Goal: Transaction & Acquisition: Purchase product/service

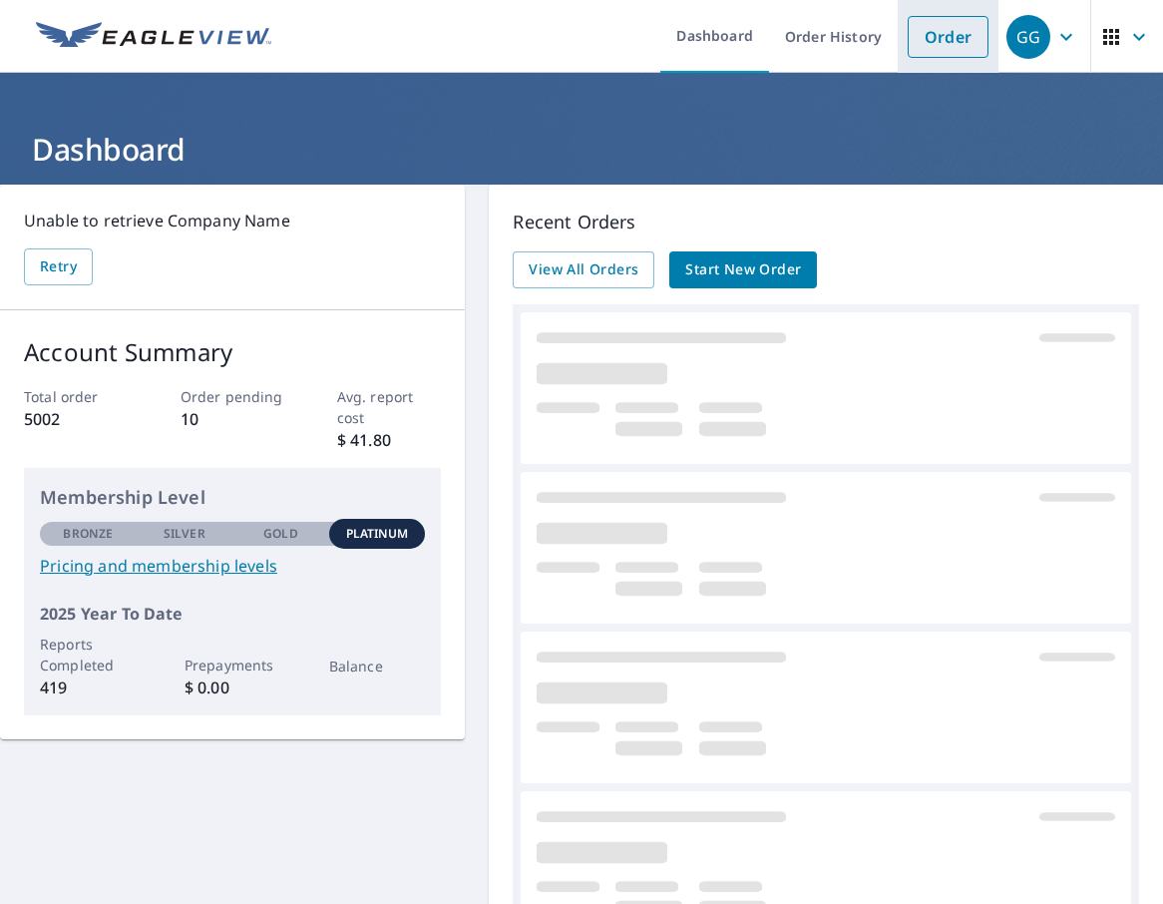
click at [945, 50] on link "Order" at bounding box center [948, 37] width 81 height 42
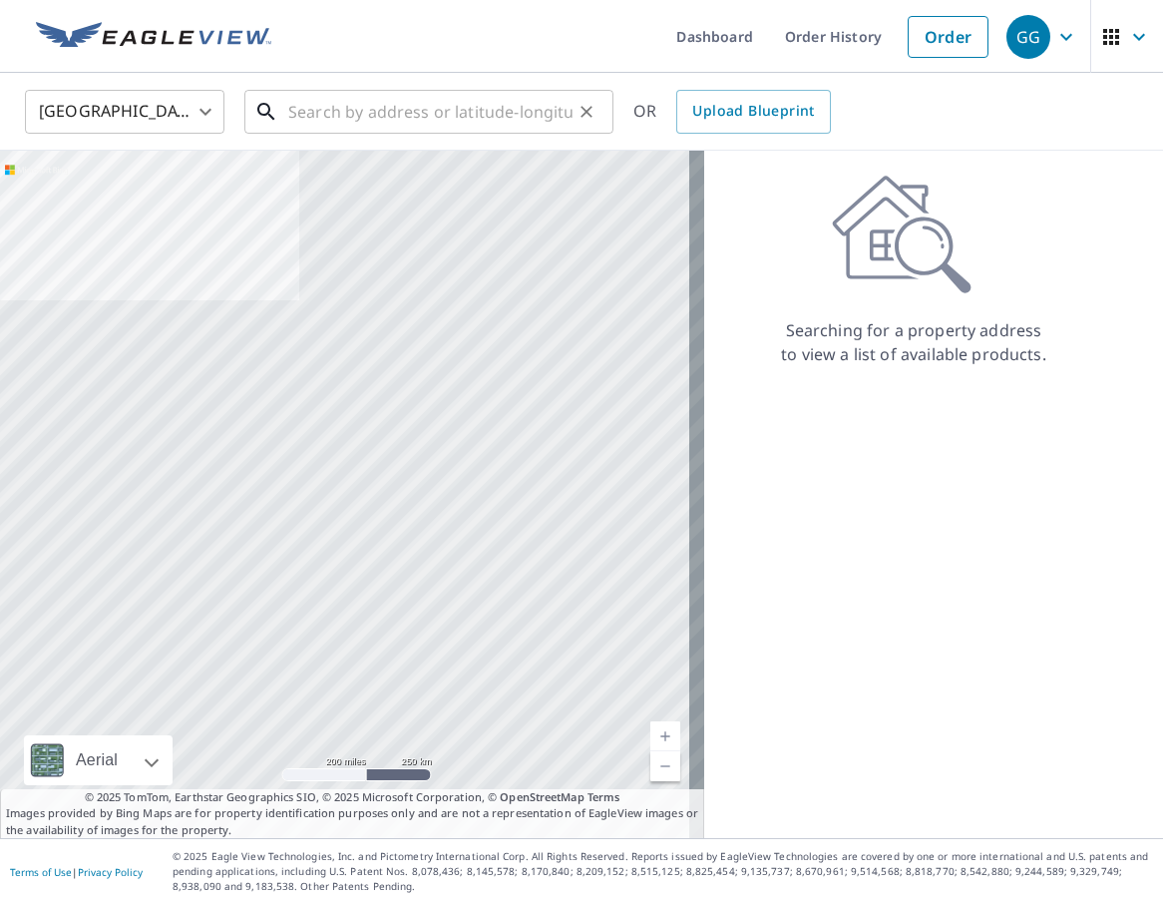
click at [422, 127] on input "text" at bounding box center [430, 112] width 284 height 56
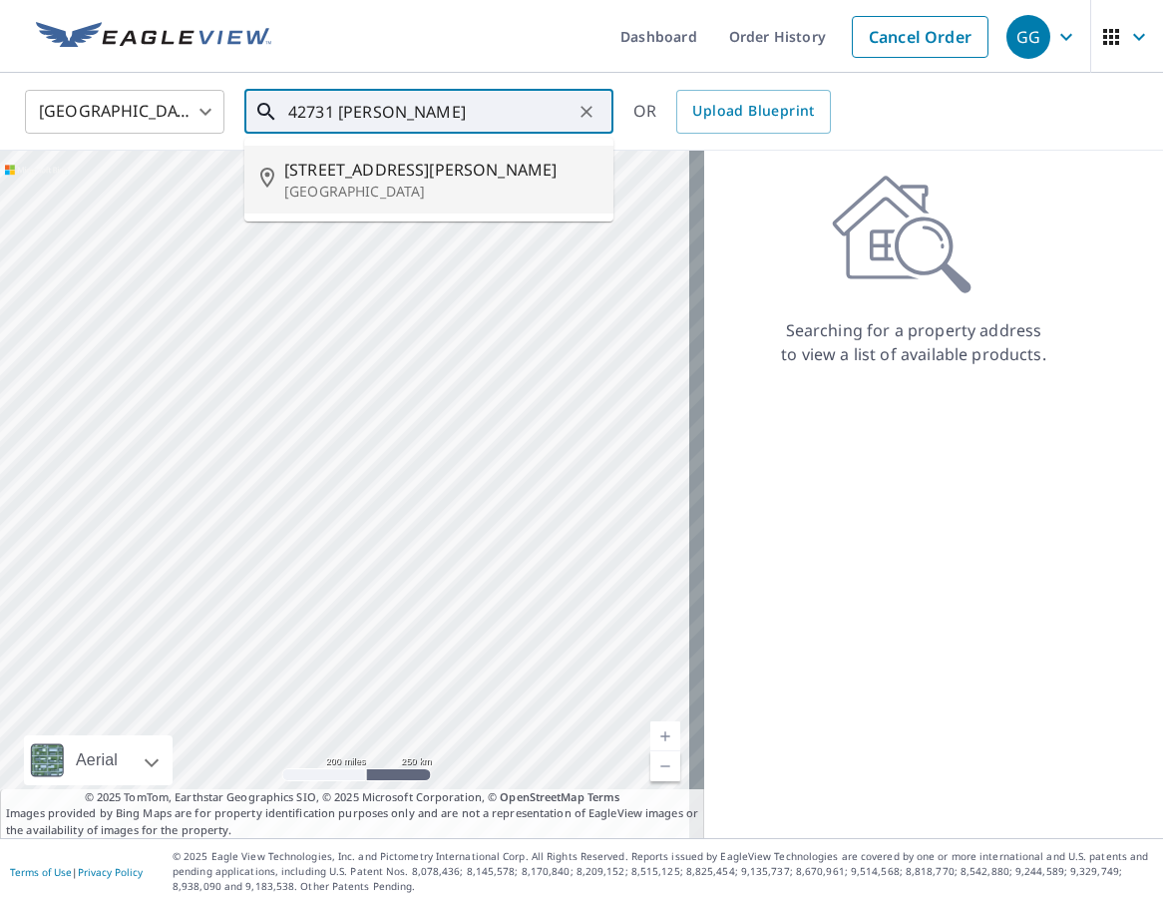
click at [422, 164] on span "[STREET_ADDRESS][PERSON_NAME]" at bounding box center [440, 170] width 313 height 24
type input "[STREET_ADDRESS][PERSON_NAME]"
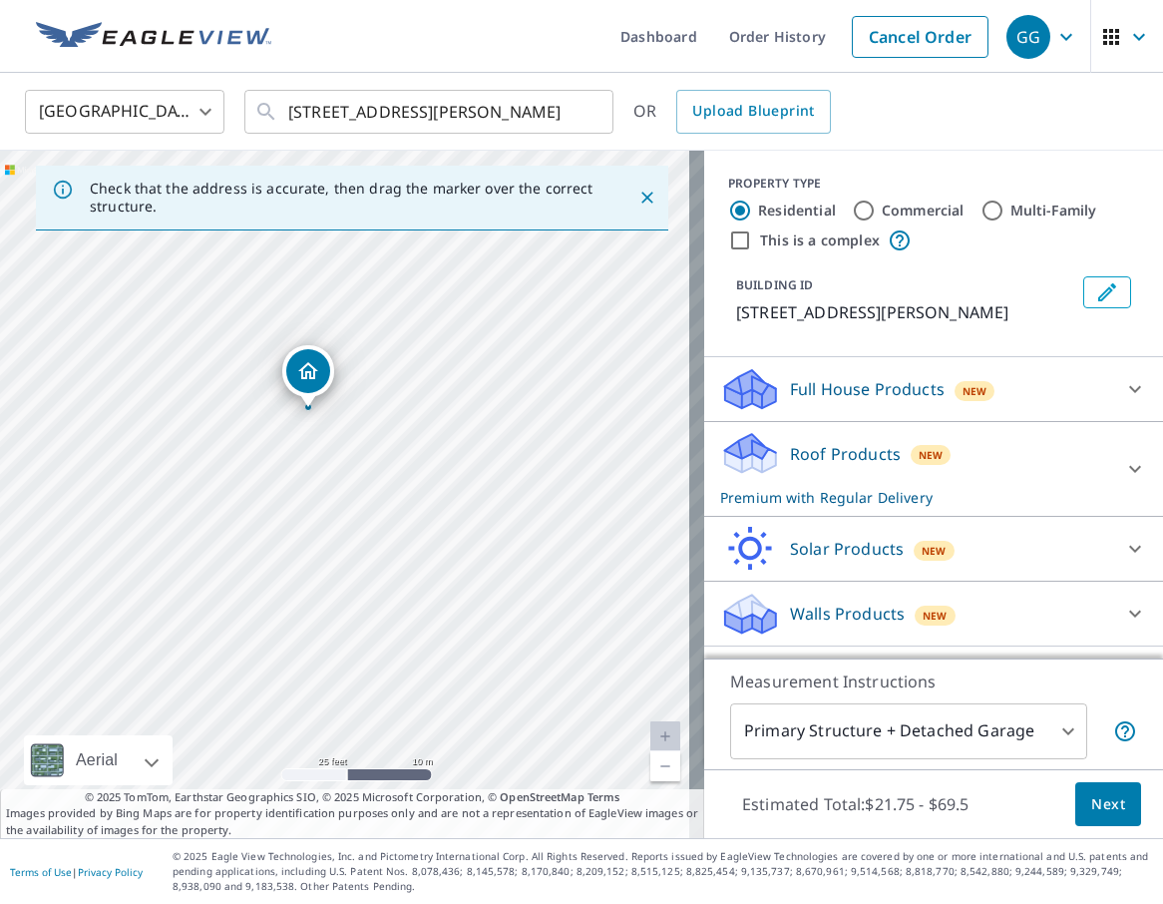
drag, startPoint x: 457, startPoint y: 599, endPoint x: 425, endPoint y: 537, distance: 69.6
click at [425, 537] on div "[STREET_ADDRESS][PERSON_NAME]" at bounding box center [352, 494] width 704 height 687
click at [1097, 792] on span "Next" at bounding box center [1108, 804] width 34 height 25
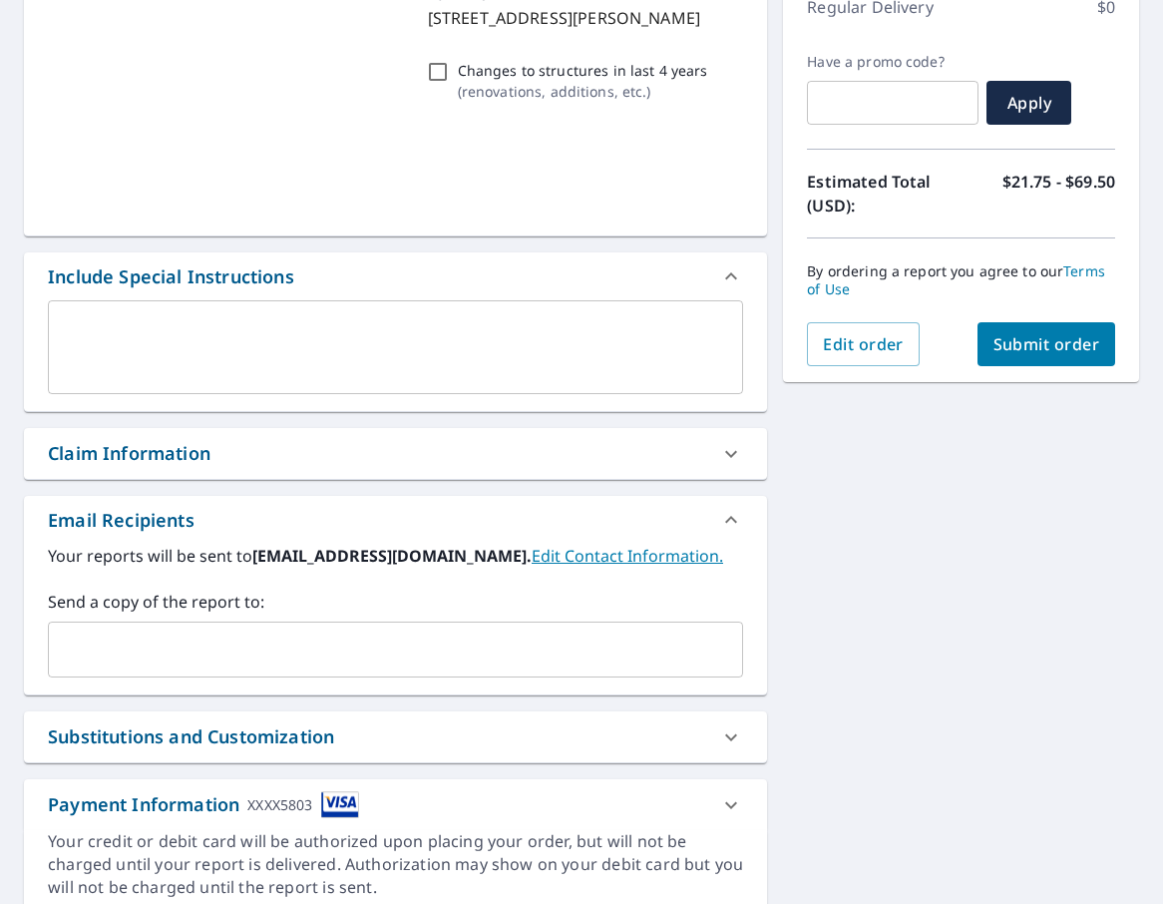
scroll to position [299, 0]
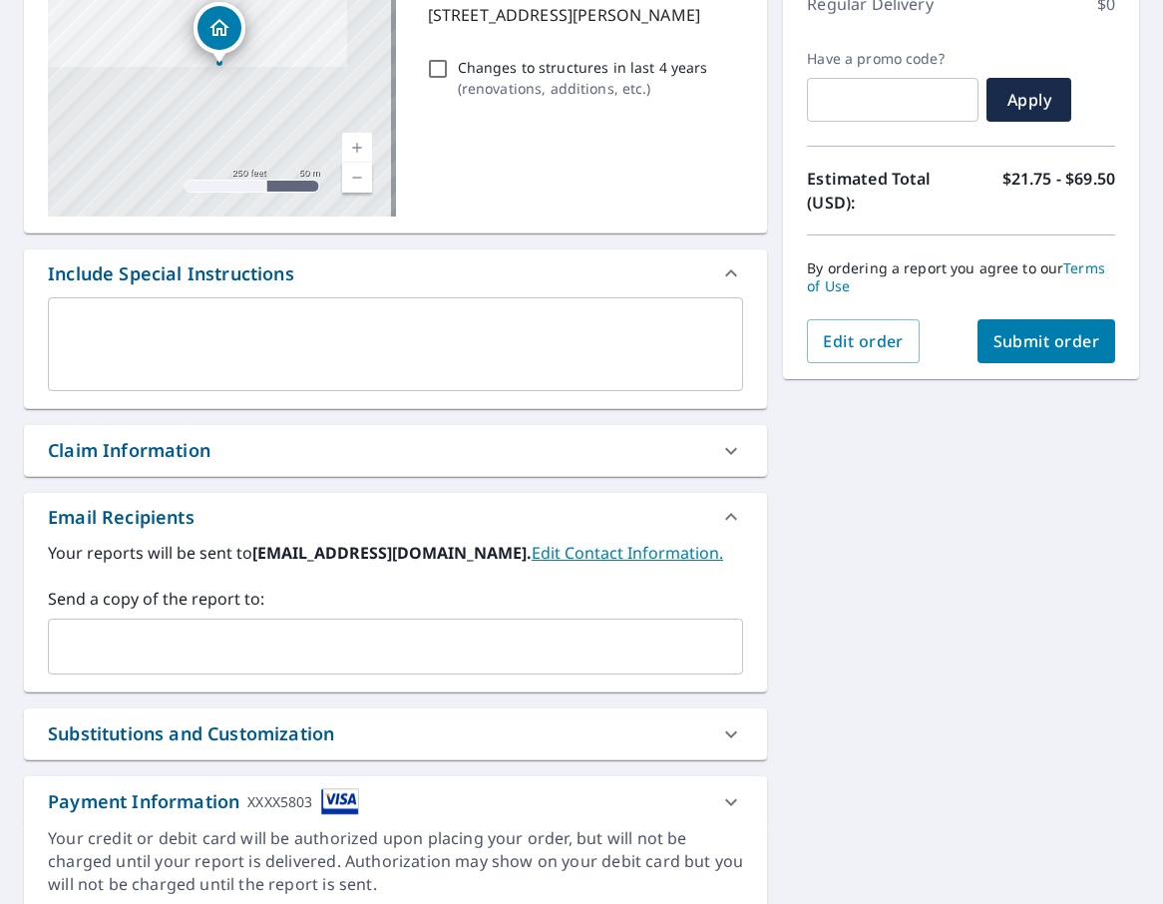
click at [154, 460] on div "Claim Information" at bounding box center [129, 450] width 163 height 27
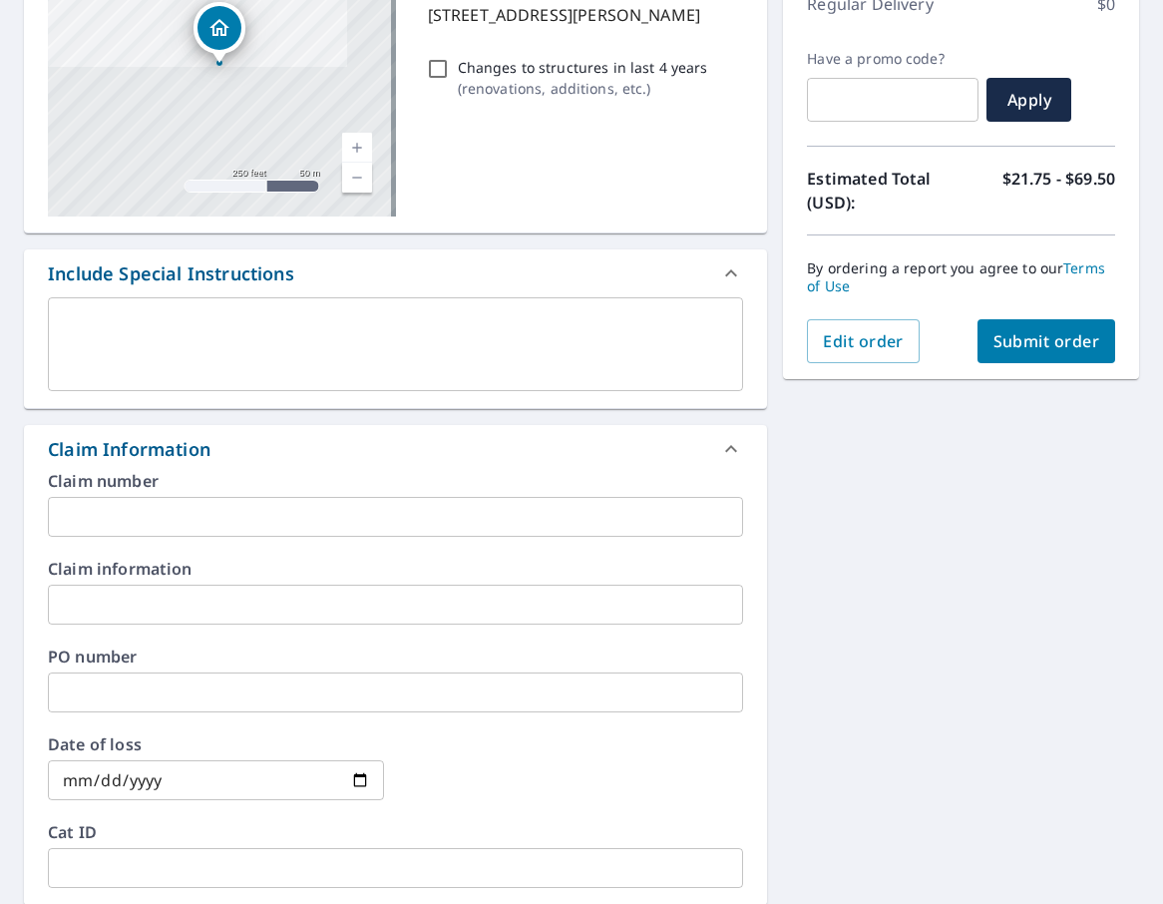
click at [175, 511] on input "text" at bounding box center [395, 517] width 695 height 40
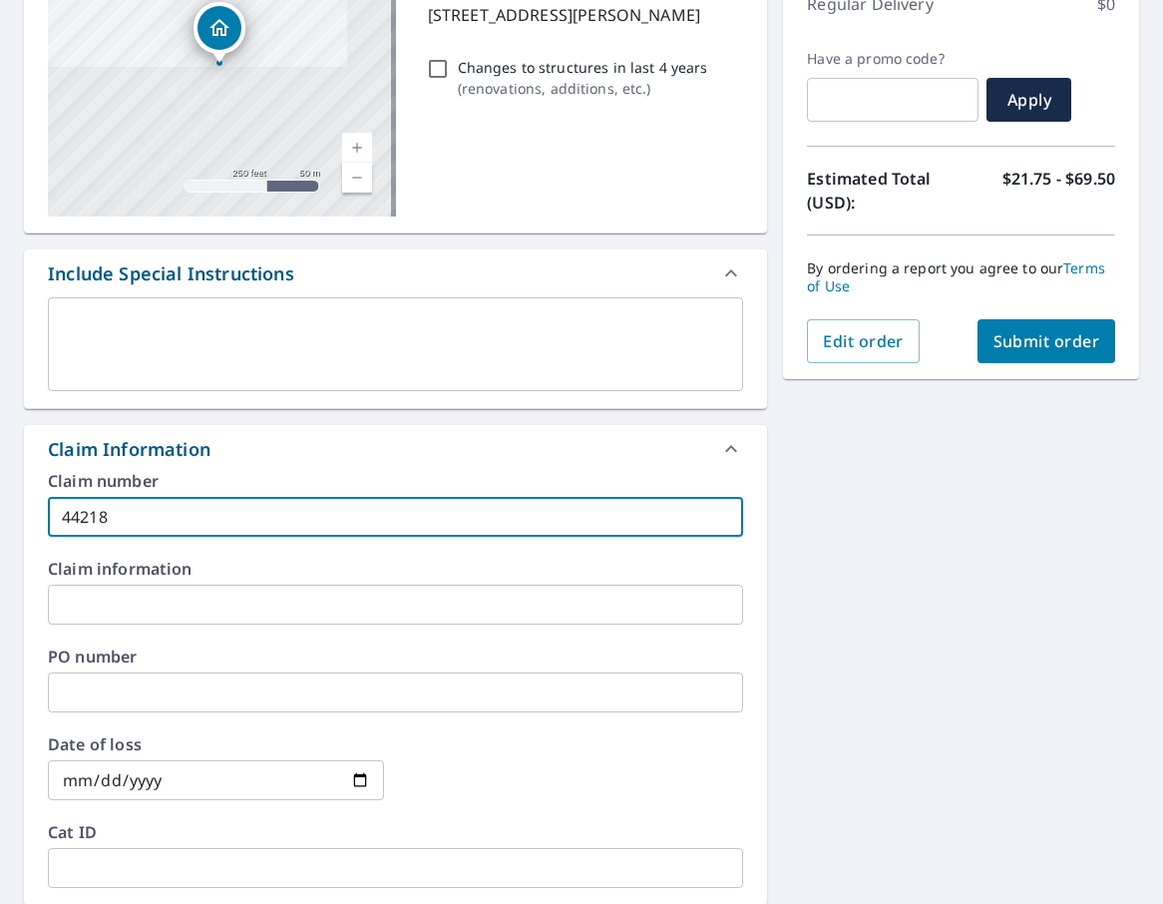
type input "44218"
click at [962, 684] on div "[STREET_ADDRESS][PERSON_NAME] Aerial Road A standard road map Aerial A detailed…" at bounding box center [581, 621] width 1163 height 1472
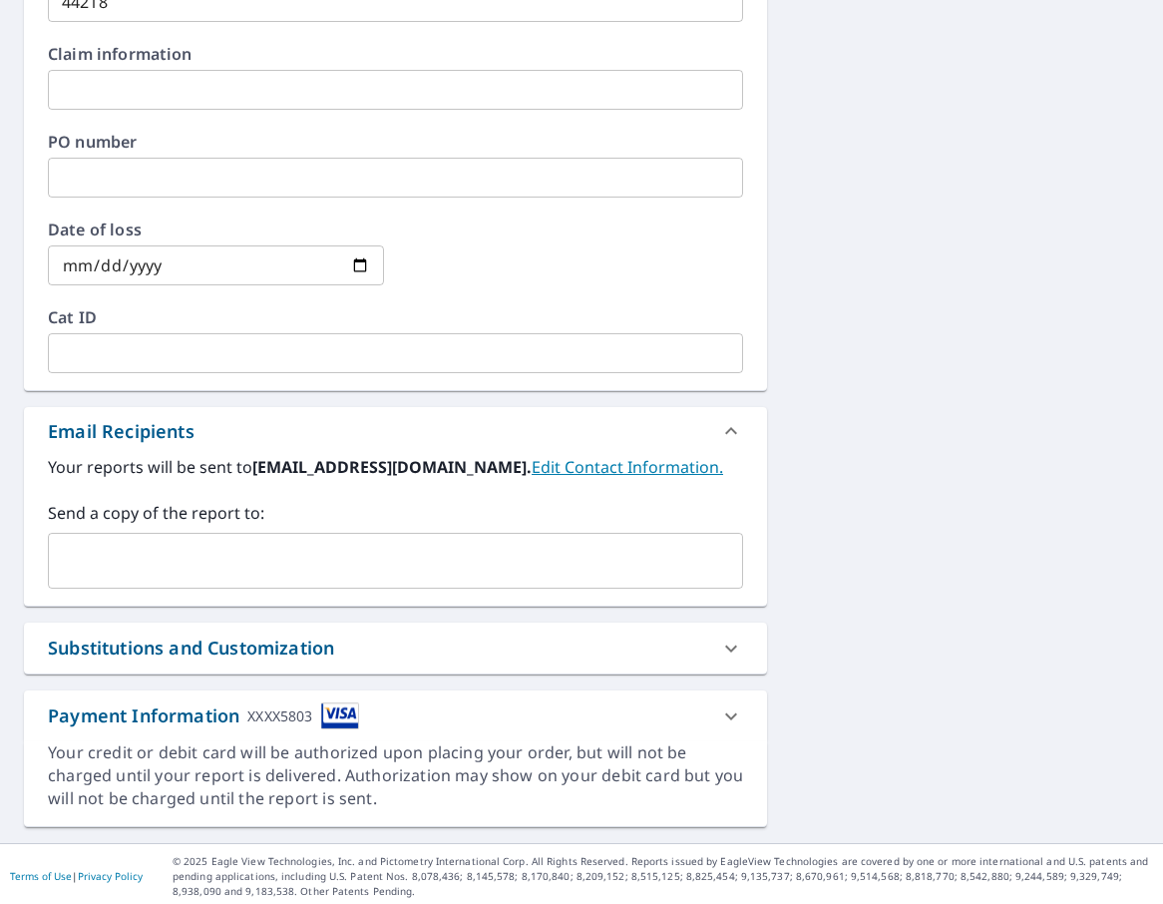
scroll to position [819, 0]
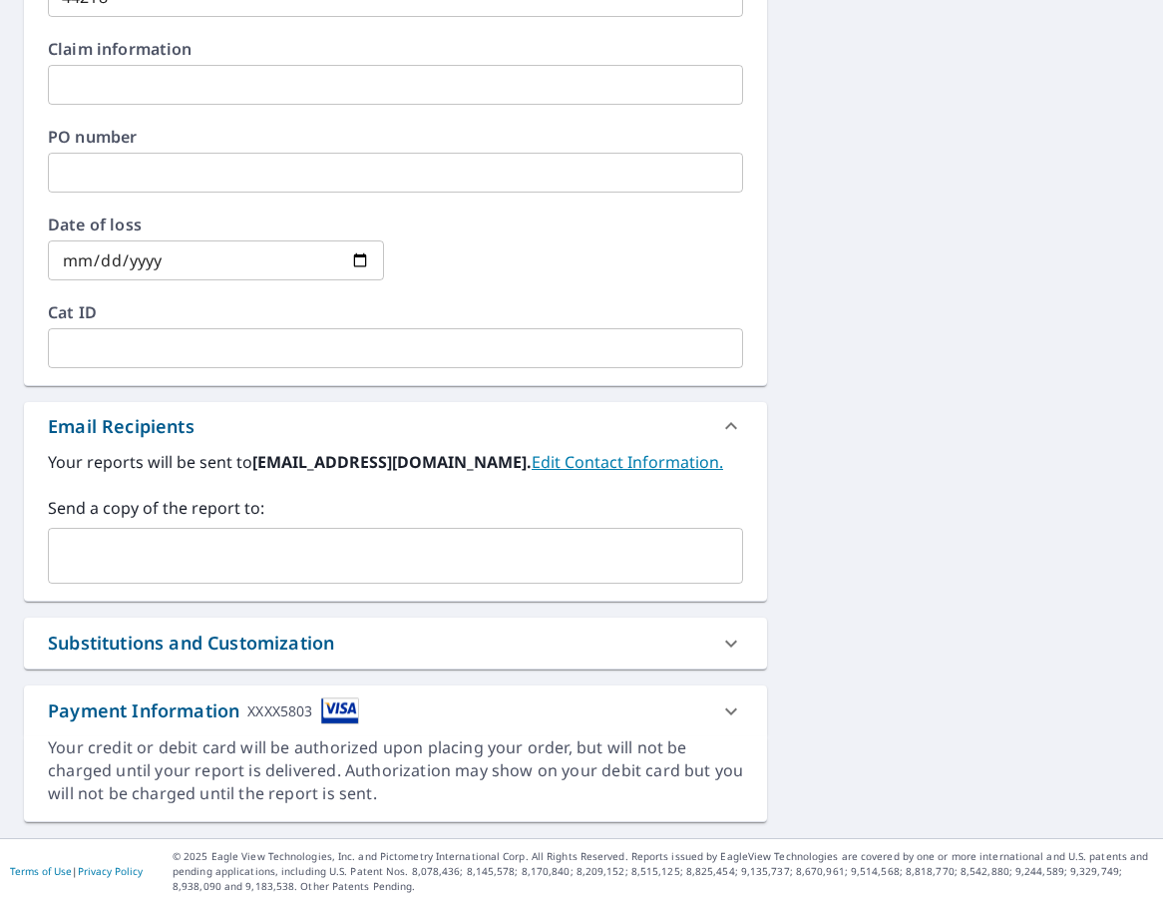
click at [292, 635] on div "Substitutions and Customization" at bounding box center [191, 642] width 286 height 27
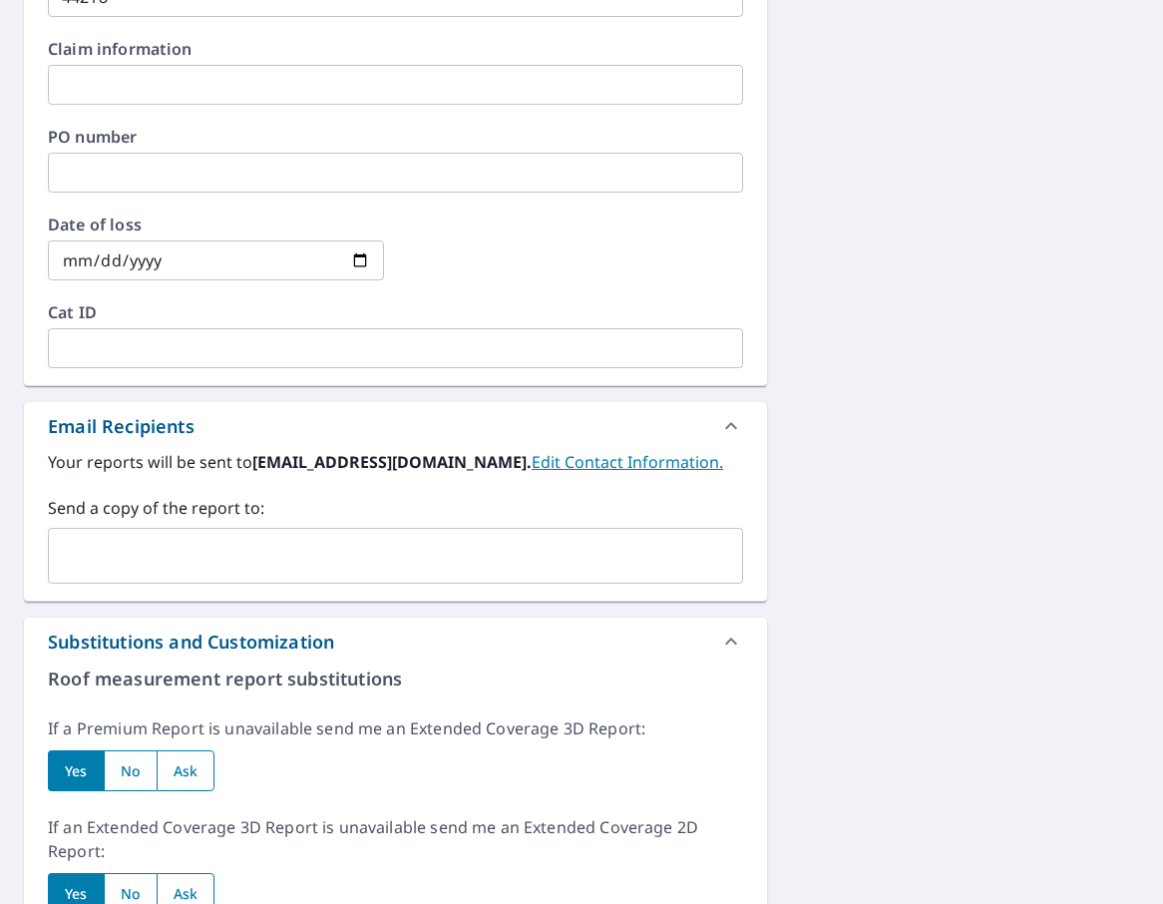
click at [186, 784] on input "radio" at bounding box center [186, 770] width 59 height 41
radio input "true"
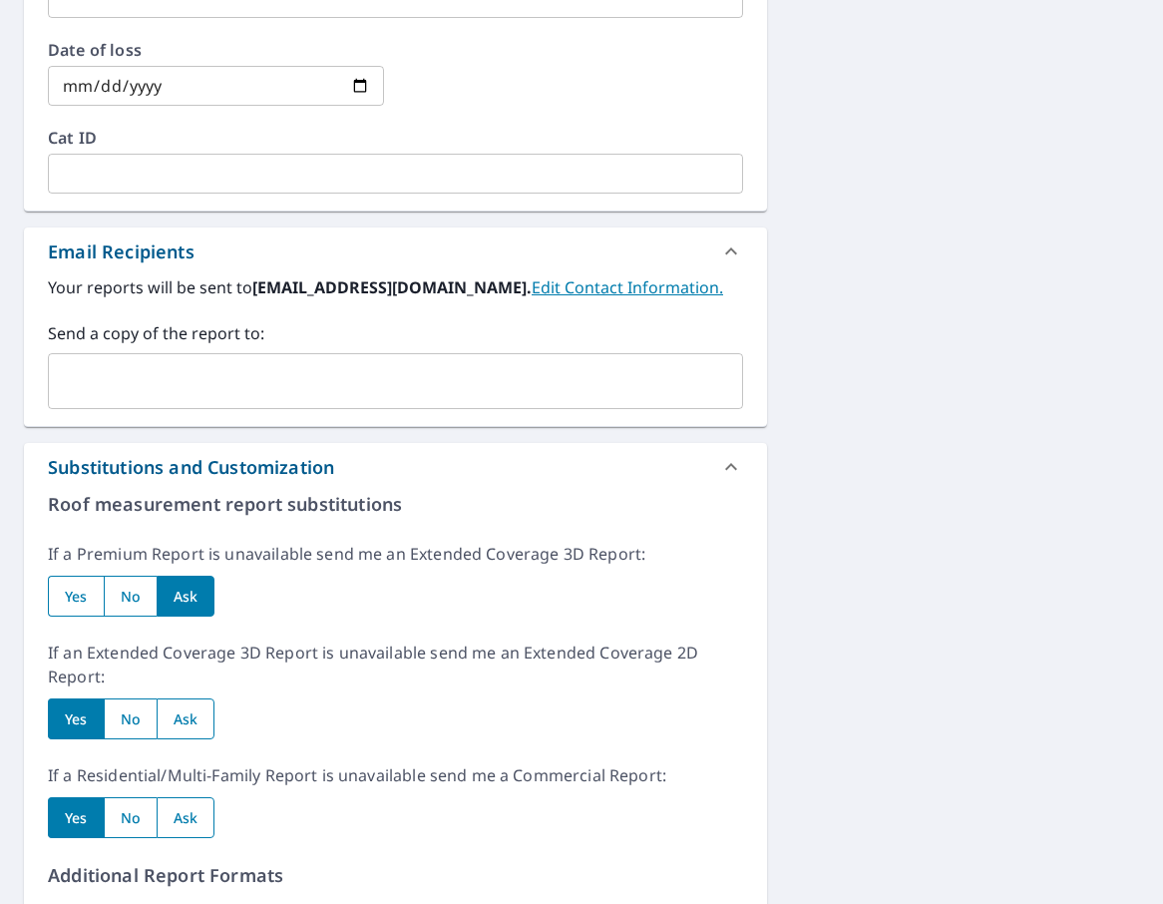
scroll to position [1418, 0]
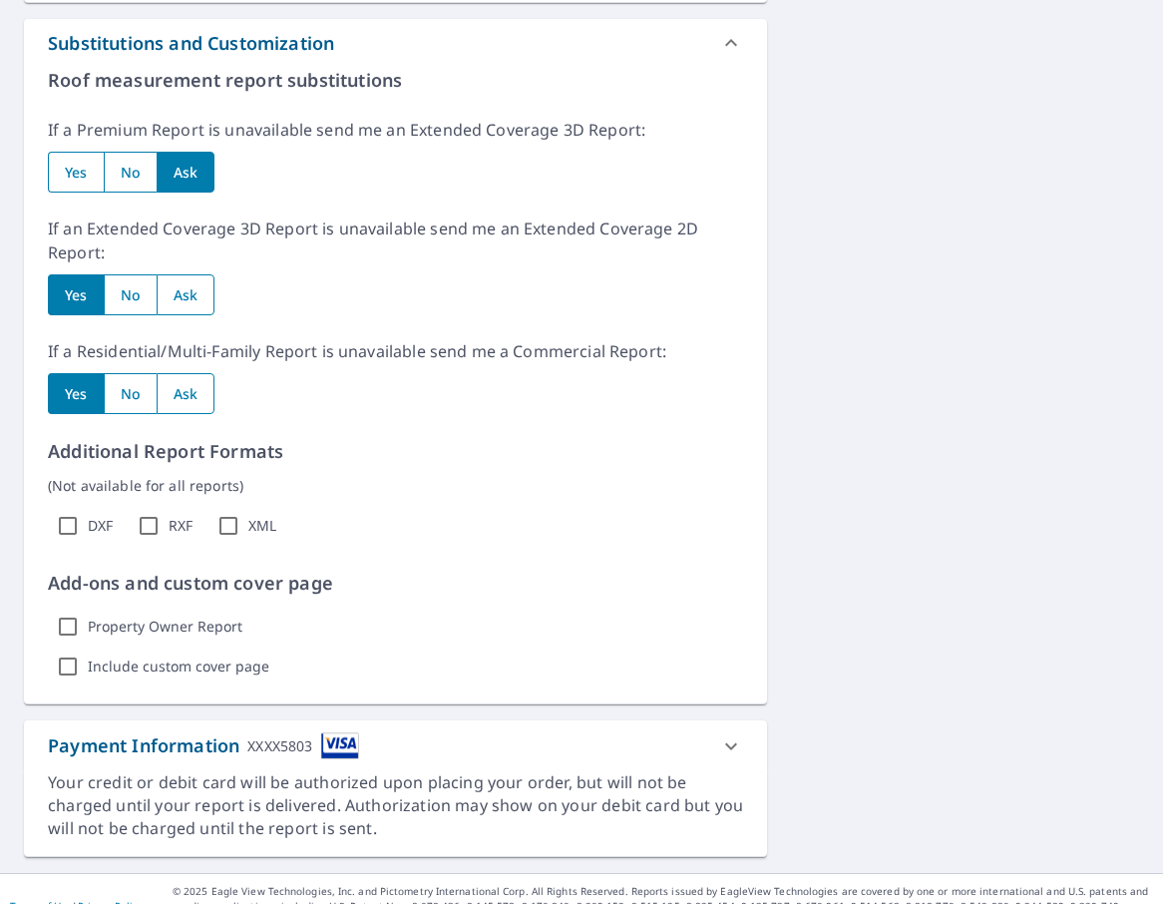
click at [195, 288] on input "radio" at bounding box center [186, 294] width 59 height 41
radio input "true"
click at [180, 391] on input "radio" at bounding box center [186, 393] width 59 height 41
radio input "true"
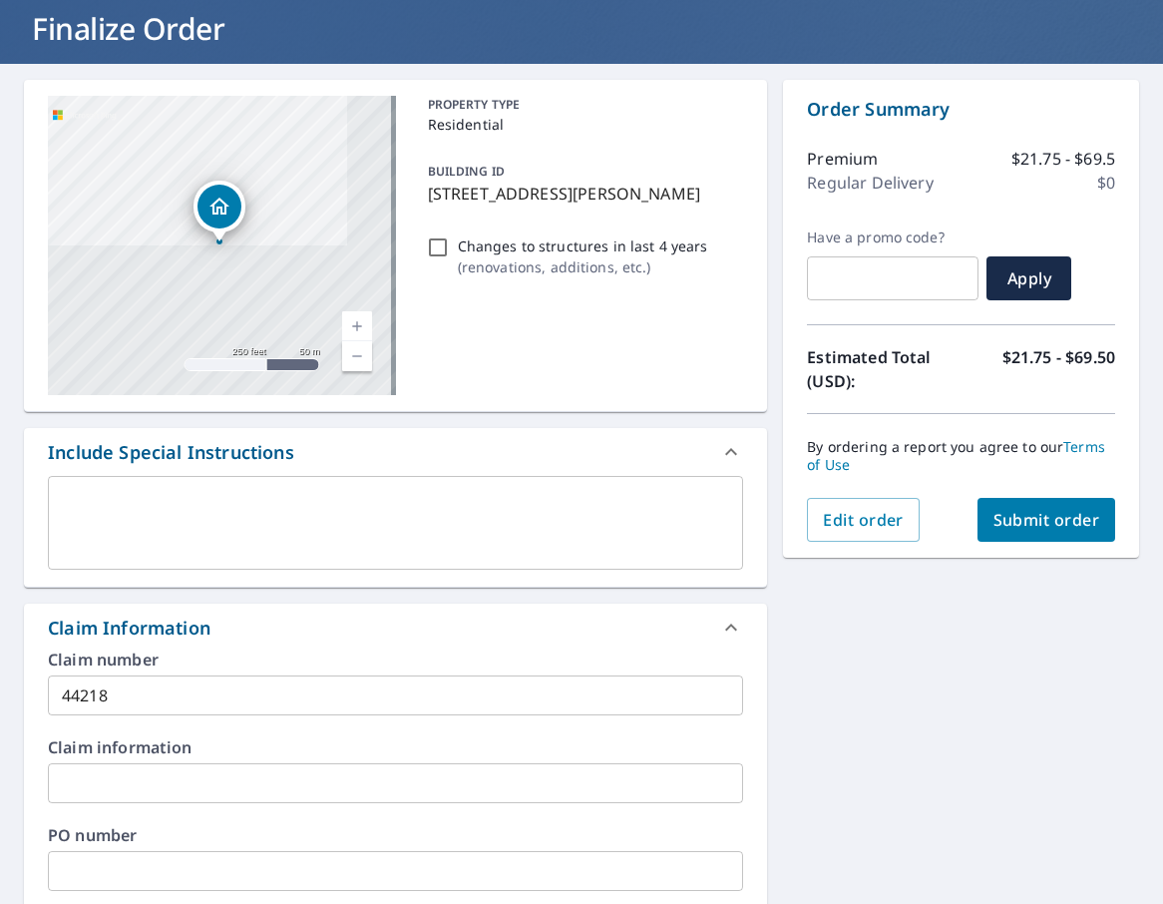
scroll to position [0, 0]
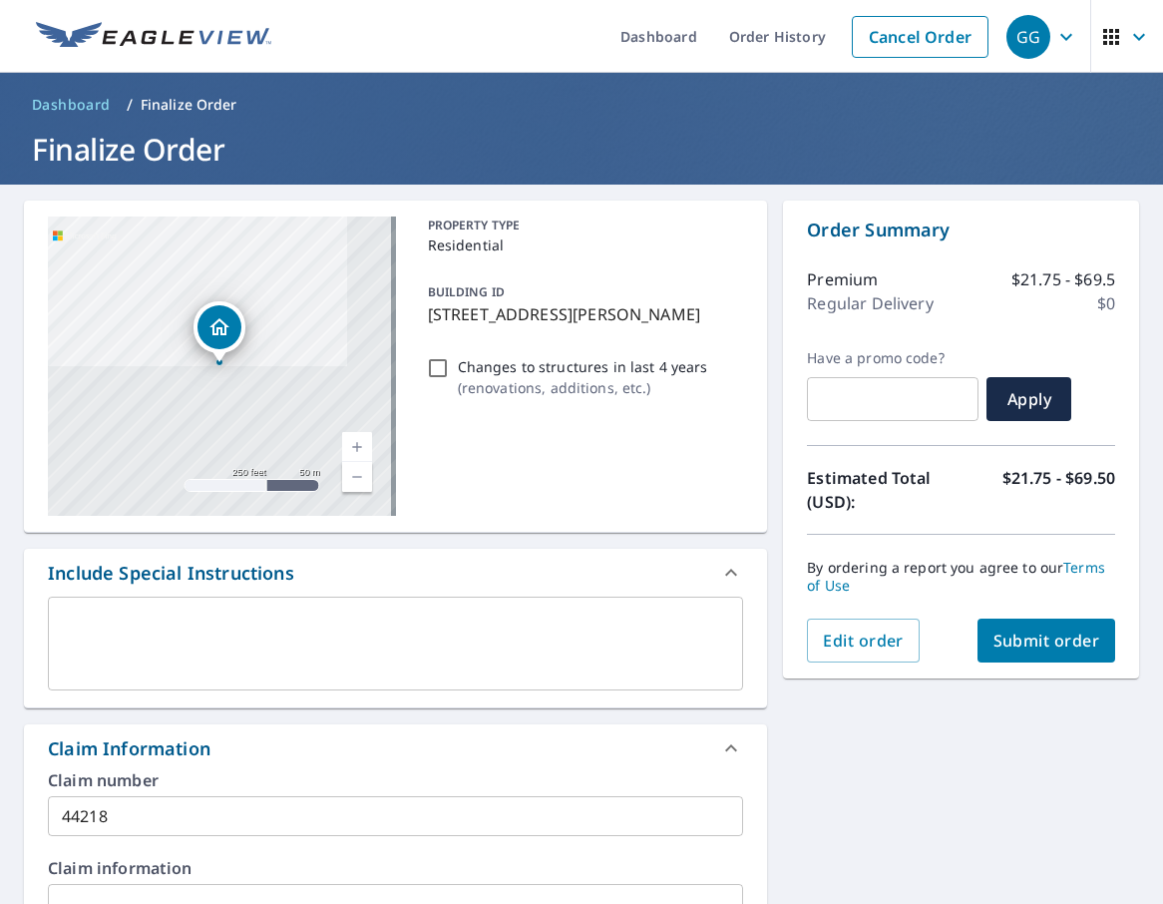
click at [1024, 634] on span "Submit order" at bounding box center [1047, 640] width 107 height 22
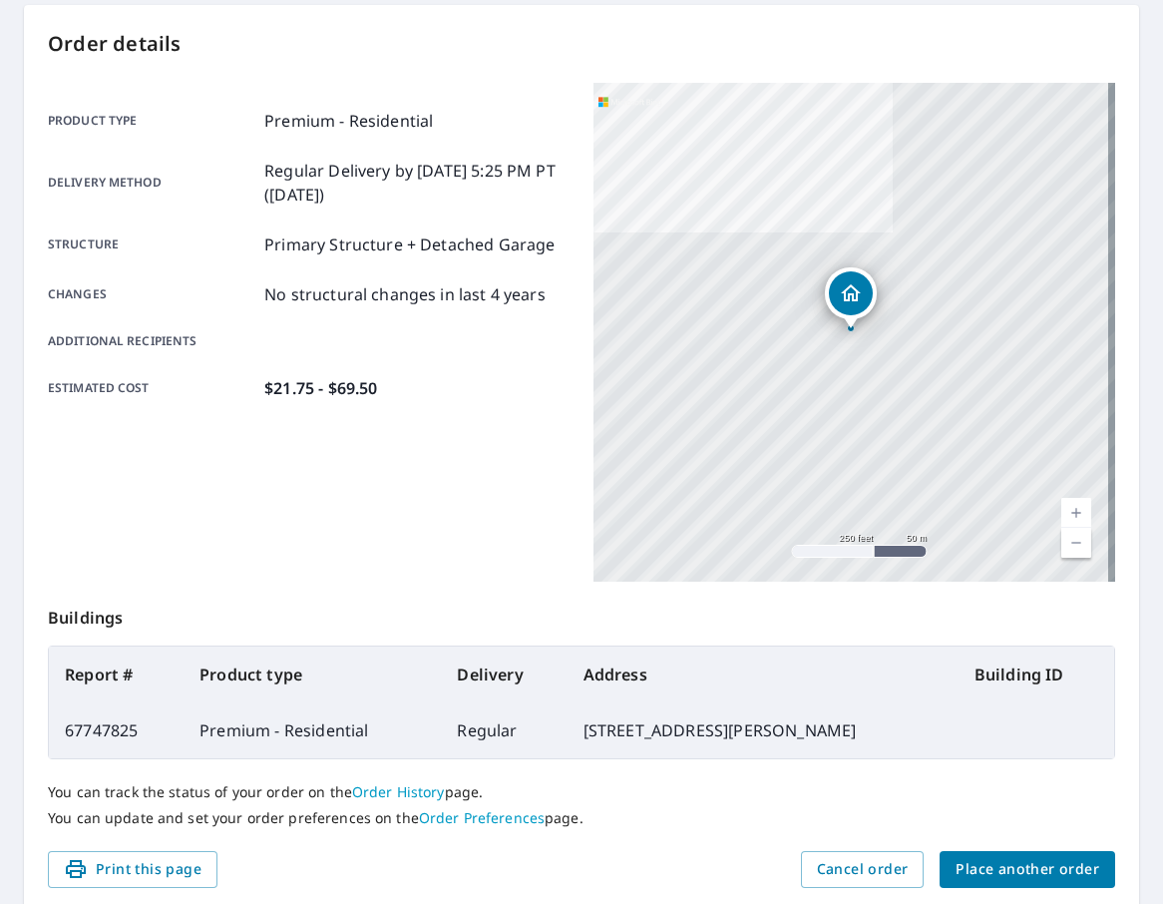
scroll to position [285, 0]
